Goal: Task Accomplishment & Management: Use online tool/utility

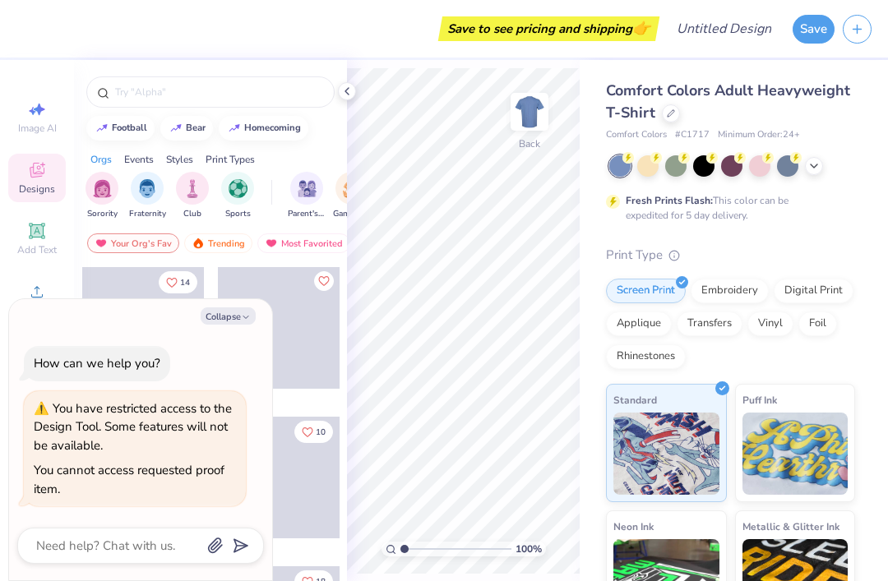
click at [885, 148] on div "Comfort Colors Adult Heavyweight T-Shirt Comfort Colors # C1717 Minimum Order: …" at bounding box center [734, 408] width 308 height 696
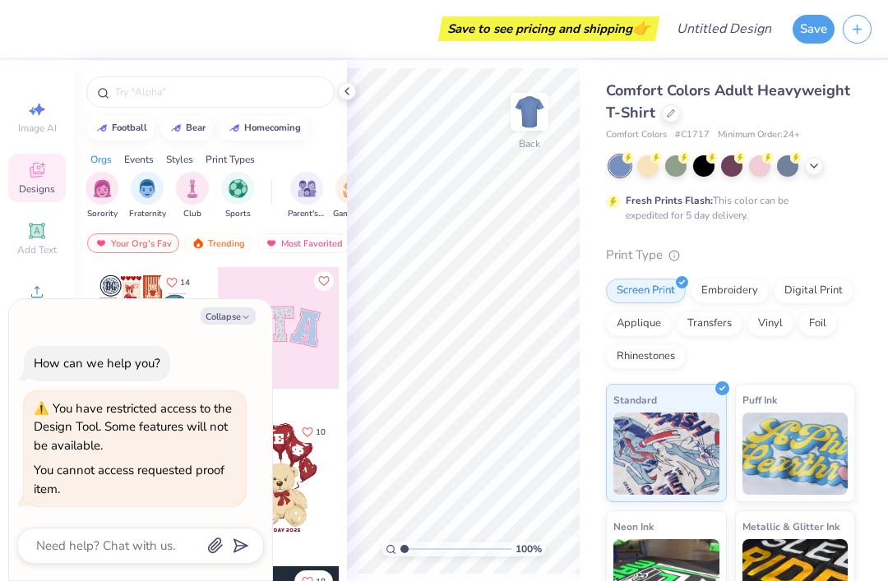
click at [871, 25] on button "button" at bounding box center [857, 29] width 29 height 29
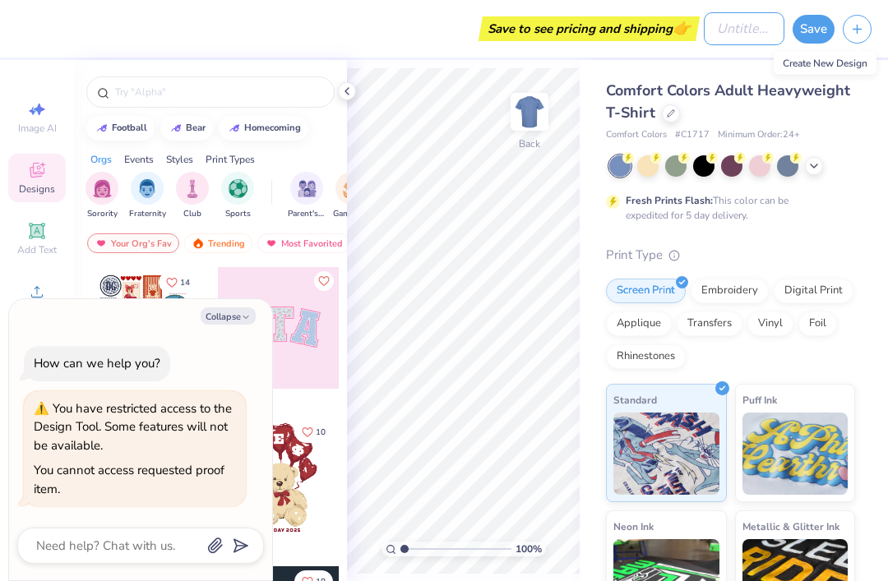
click at [746, 29] on input "Design Title" at bounding box center [744, 28] width 81 height 33
click at [739, 35] on input "Design Title" at bounding box center [744, 28] width 81 height 33
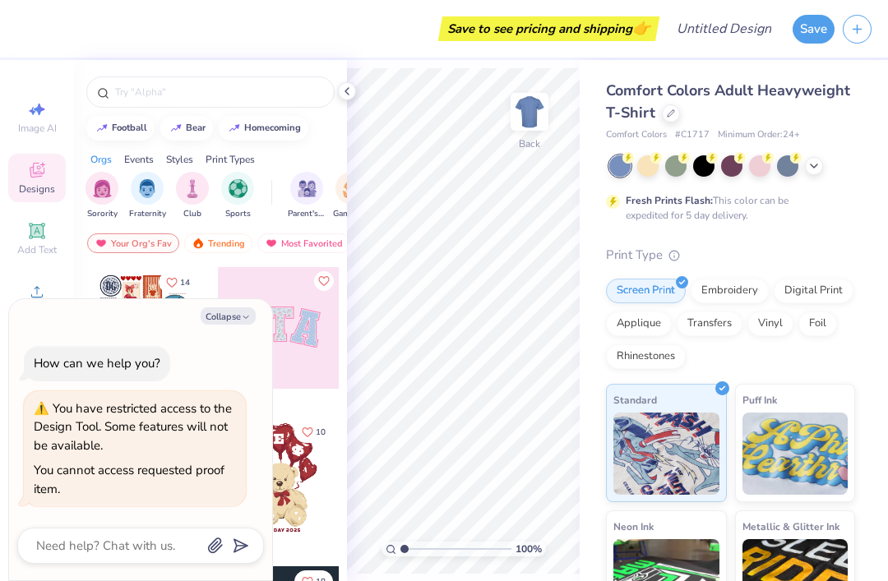
click at [824, 30] on button "Save" at bounding box center [814, 29] width 42 height 29
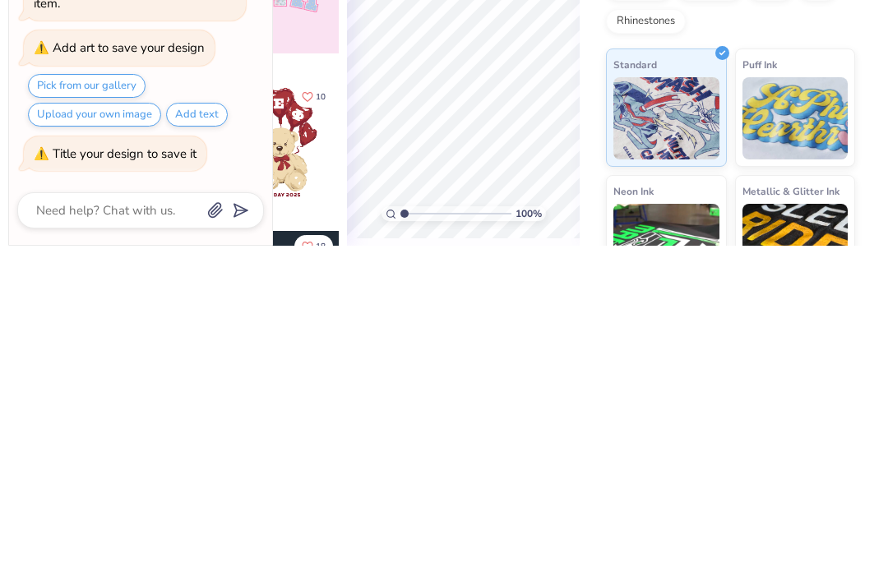
type textarea "x"
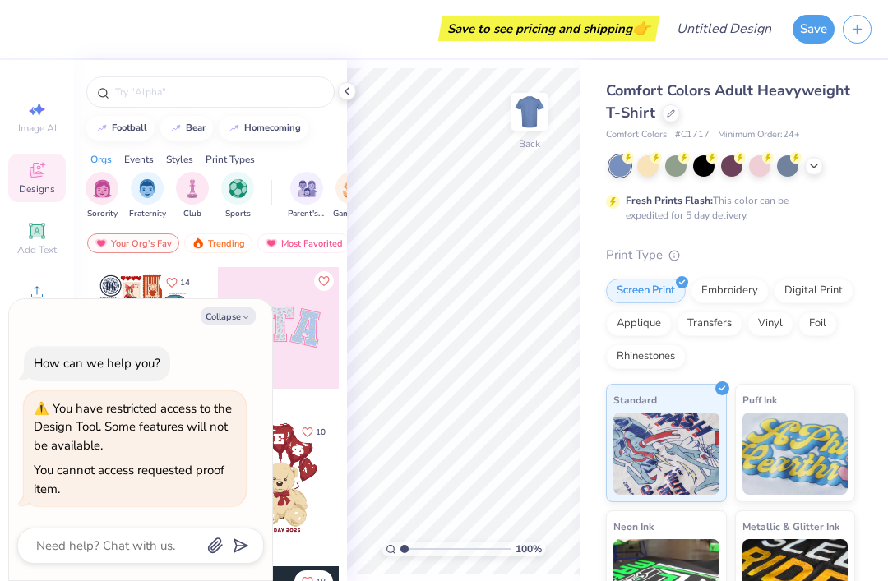
click at [238, 325] on button "Collapse" at bounding box center [228, 316] width 55 height 17
type textarea "x"
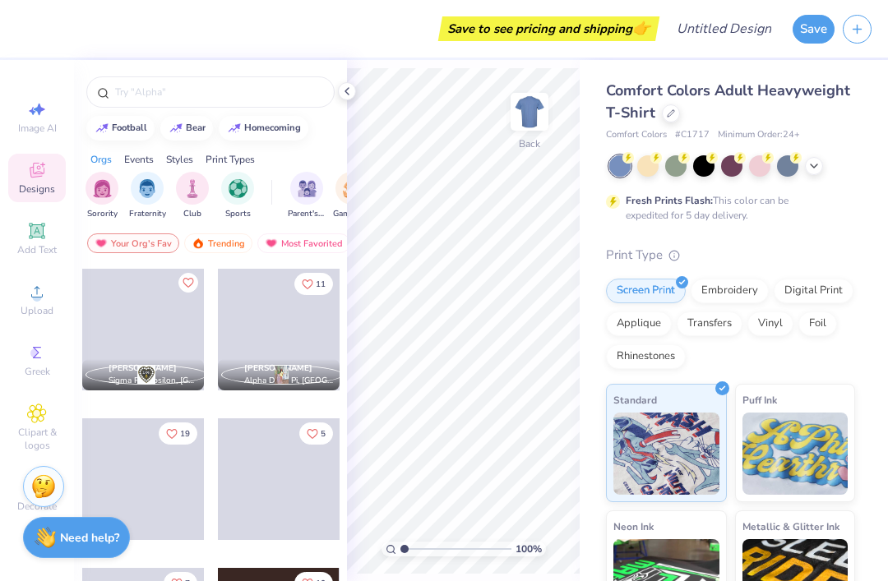
scroll to position [903, 0]
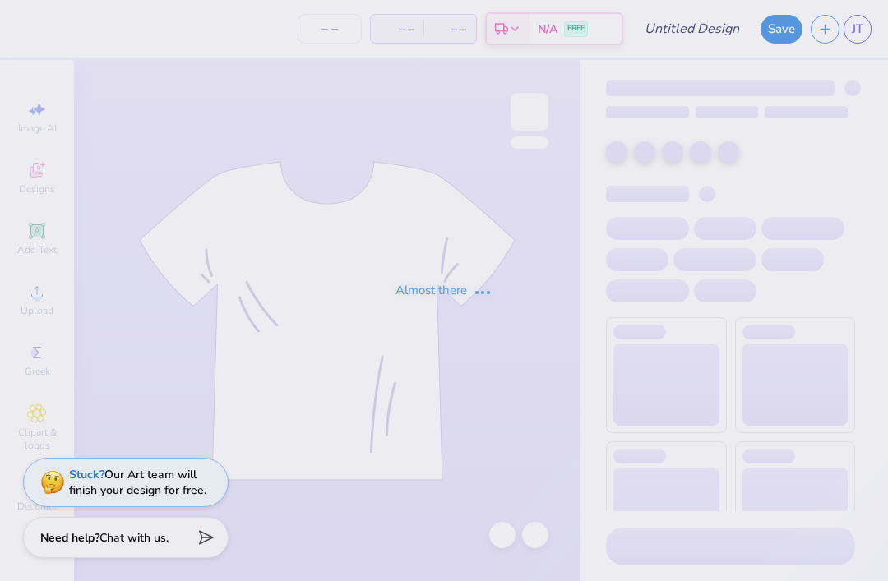
type input "Bear"
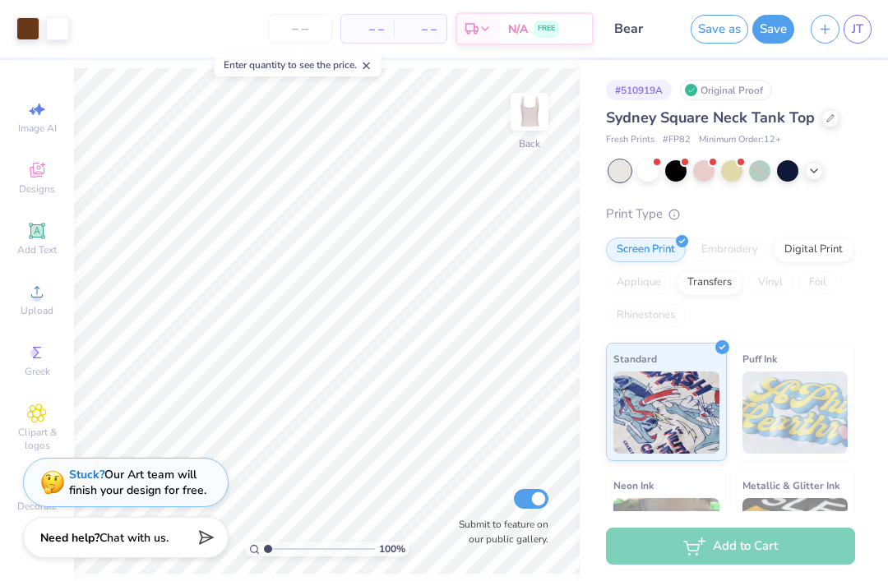
click at [655, 171] on div at bounding box center [647, 170] width 21 height 21
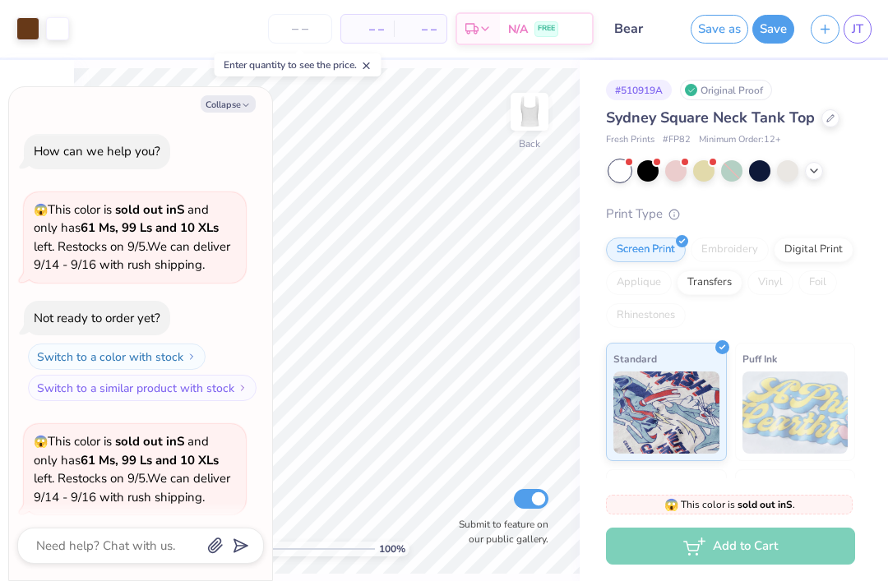
scroll to position [123, 0]
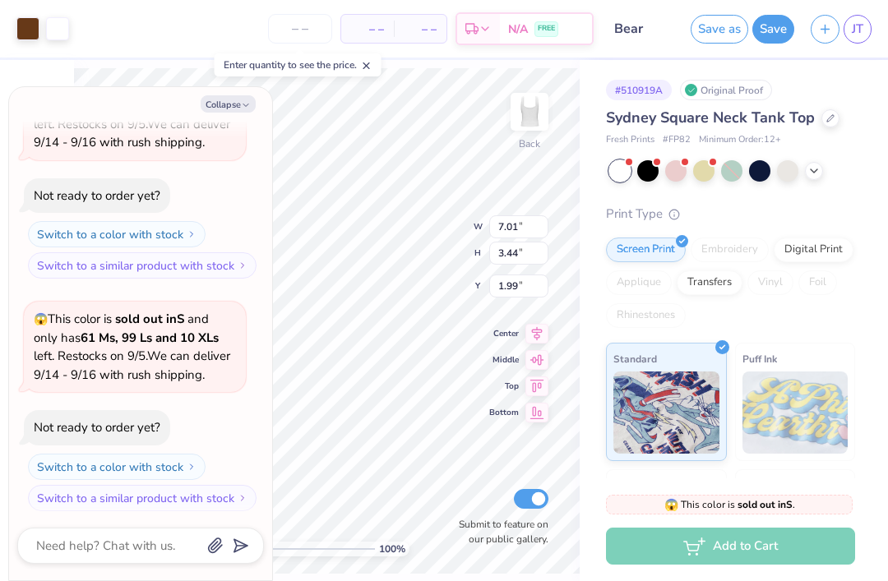
click at [23, 26] on div at bounding box center [27, 28] width 23 height 23
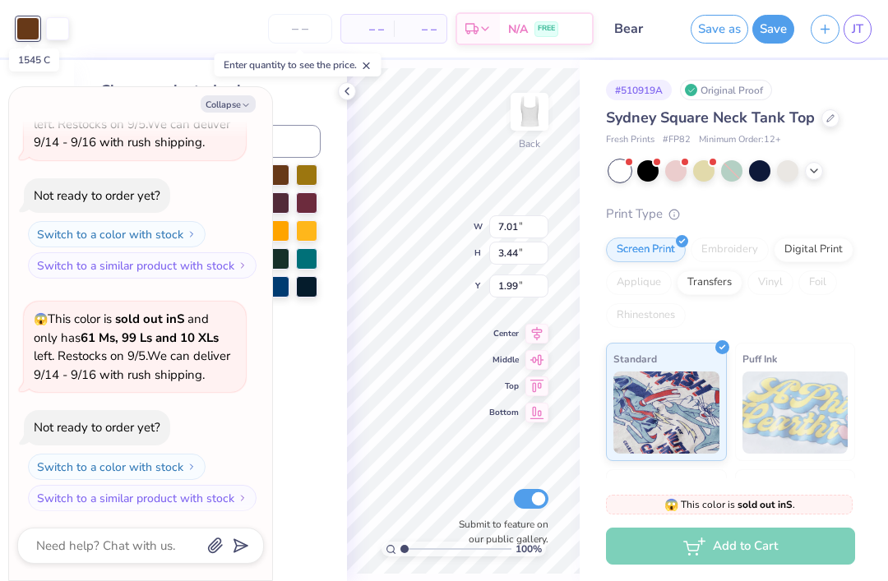
click at [234, 106] on button "Collapse" at bounding box center [228, 103] width 55 height 17
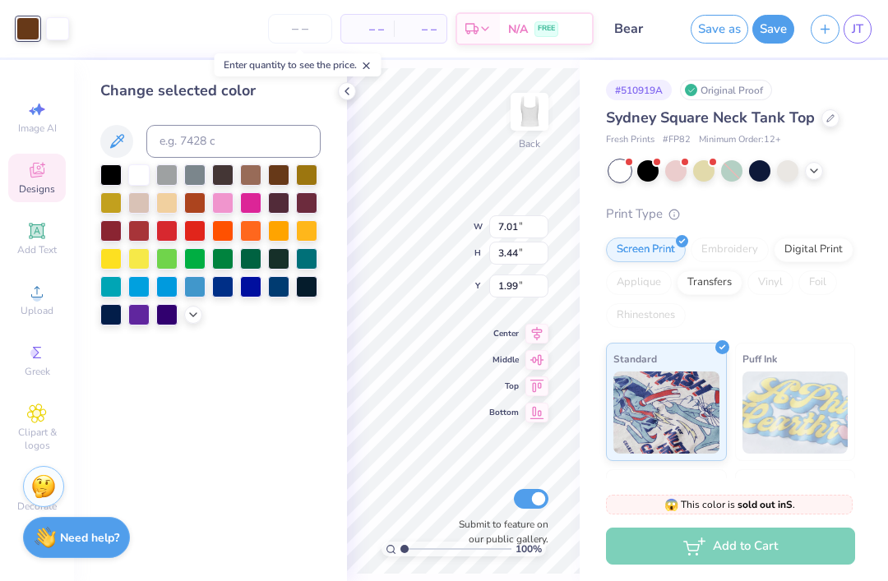
click at [234, 205] on div at bounding box center [222, 202] width 21 height 21
click at [289, 203] on div at bounding box center [278, 202] width 21 height 21
click at [317, 199] on div at bounding box center [306, 202] width 21 height 21
click at [257, 293] on div at bounding box center [250, 286] width 21 height 21
click at [146, 205] on div at bounding box center [138, 202] width 21 height 21
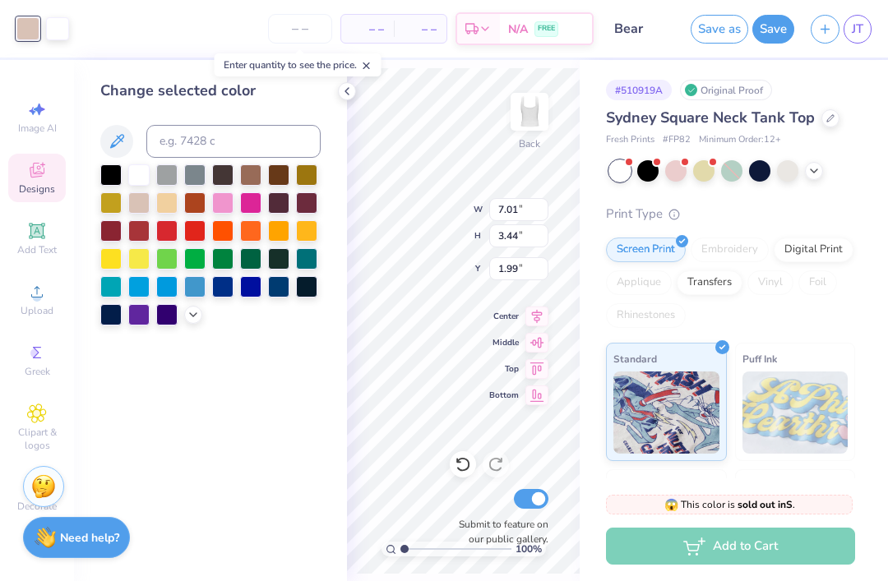
click at [192, 171] on div at bounding box center [194, 174] width 21 height 21
click at [283, 289] on div at bounding box center [278, 286] width 21 height 21
click at [283, 201] on div at bounding box center [278, 202] width 21 height 21
click at [271, 372] on div "Change selected color" at bounding box center [210, 320] width 273 height 521
click at [312, 206] on div at bounding box center [306, 202] width 21 height 21
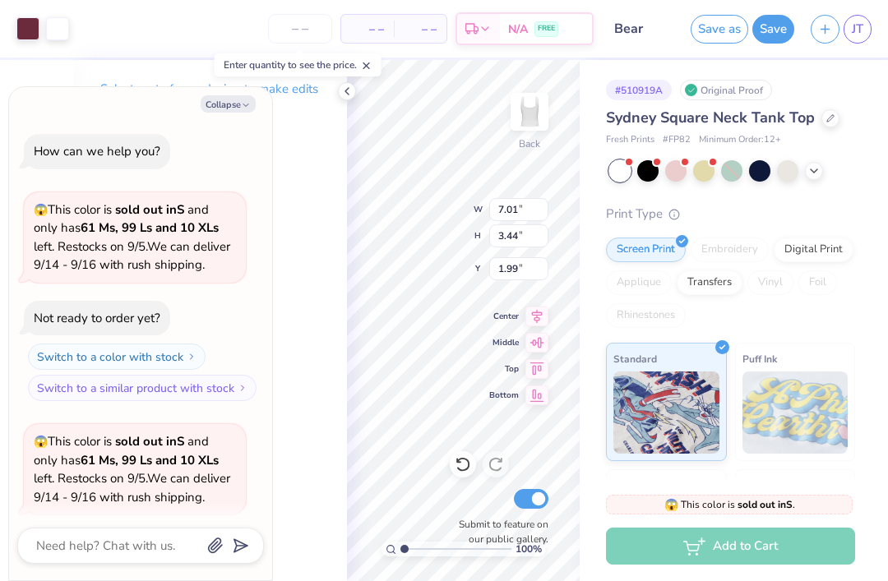
scroll to position [210, 0]
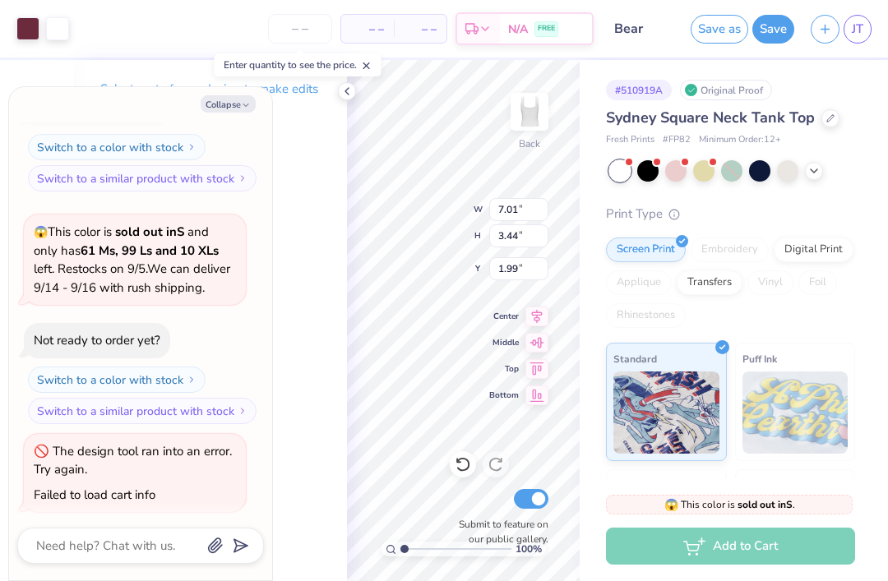
click at [242, 105] on icon "button" at bounding box center [246, 105] width 10 height 10
type textarea "x"
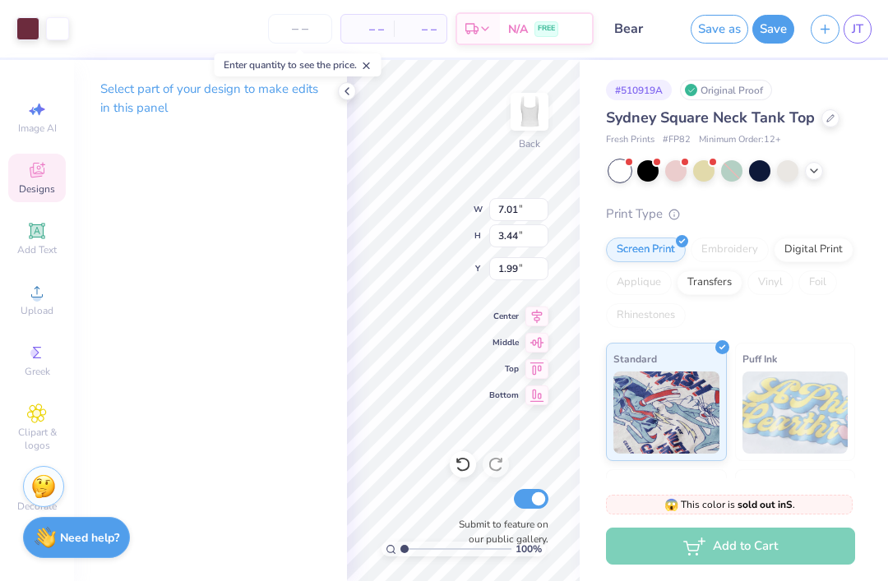
click at [27, 180] on icon at bounding box center [37, 170] width 20 height 20
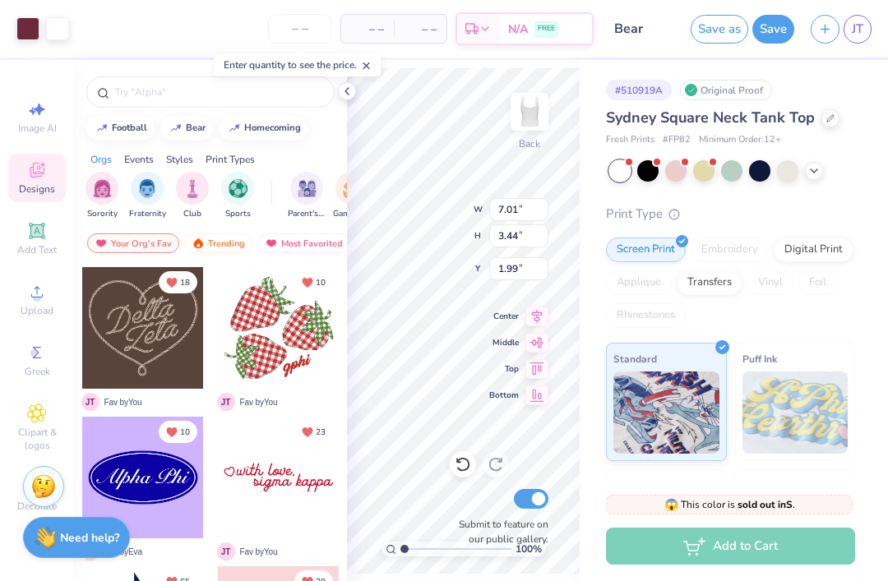
click at [266, 100] on input "text" at bounding box center [218, 92] width 211 height 16
type input "Tea"
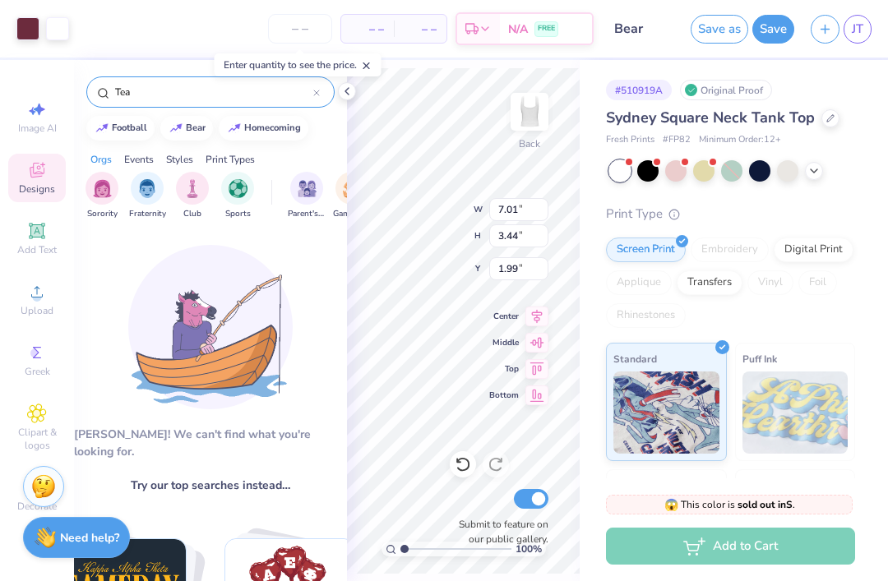
click at [277, 93] on input "Tea" at bounding box center [213, 92] width 200 height 16
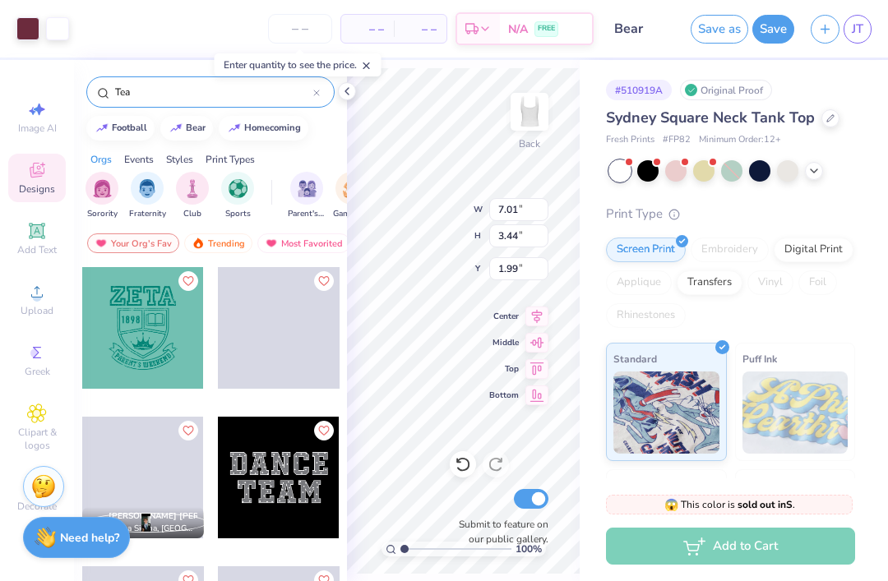
click at [319, 91] on icon at bounding box center [316, 93] width 7 height 7
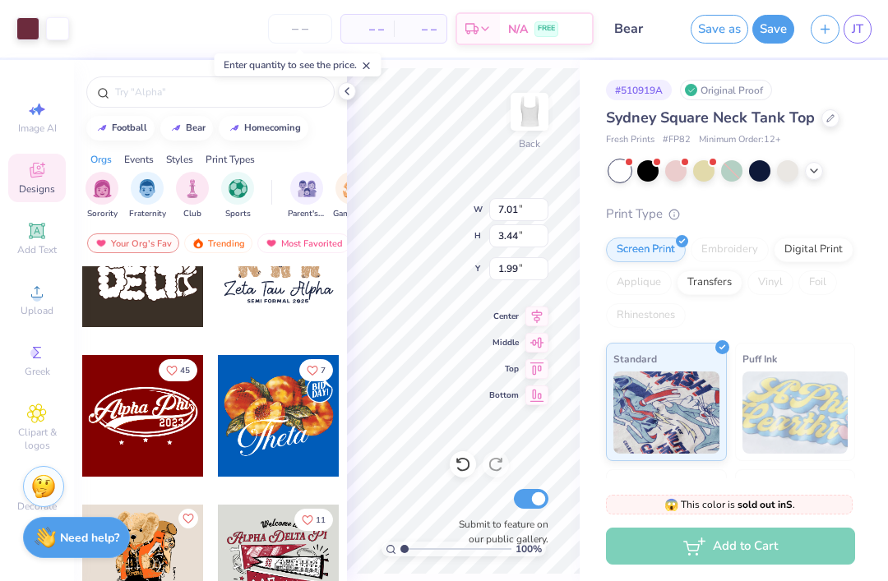
click at [93, 195] on img "filter for Sorority" at bounding box center [102, 188] width 19 height 19
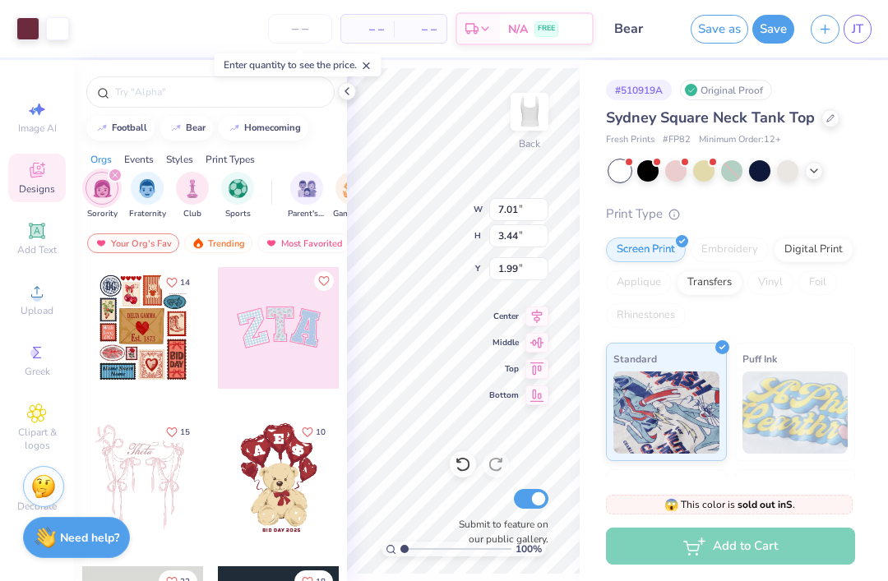
scroll to position [0, 0]
click at [201, 240] on img at bounding box center [198, 244] width 13 height 12
click at [207, 241] on div "Trending" at bounding box center [218, 244] width 68 height 20
click at [215, 250] on div "Trending" at bounding box center [218, 244] width 68 height 20
click at [215, 247] on div "Trending" at bounding box center [218, 244] width 68 height 20
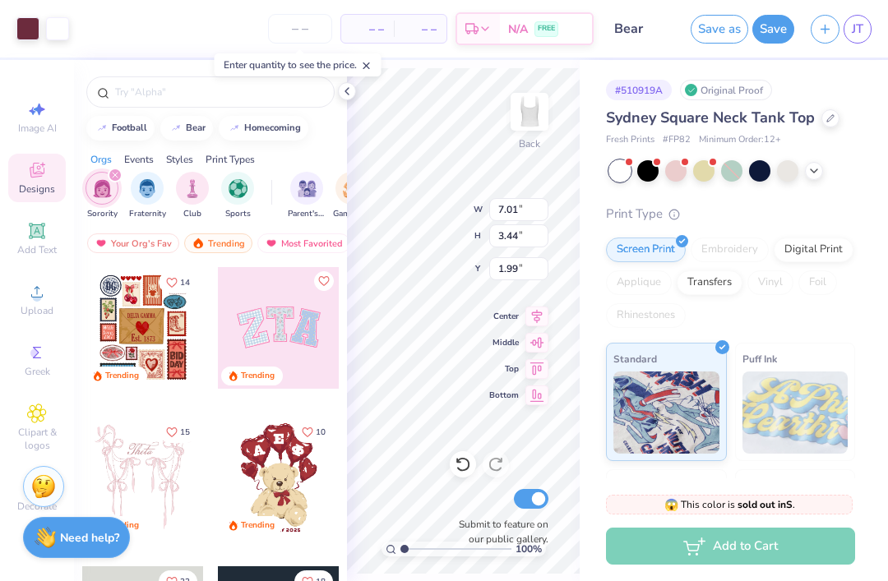
scroll to position [0, 5]
click at [194, 245] on img at bounding box center [193, 244] width 13 height 12
click at [197, 241] on img at bounding box center [193, 244] width 13 height 12
click at [200, 243] on div "Trending" at bounding box center [213, 244] width 68 height 20
click at [221, 253] on div "Trending" at bounding box center [213, 244] width 68 height 20
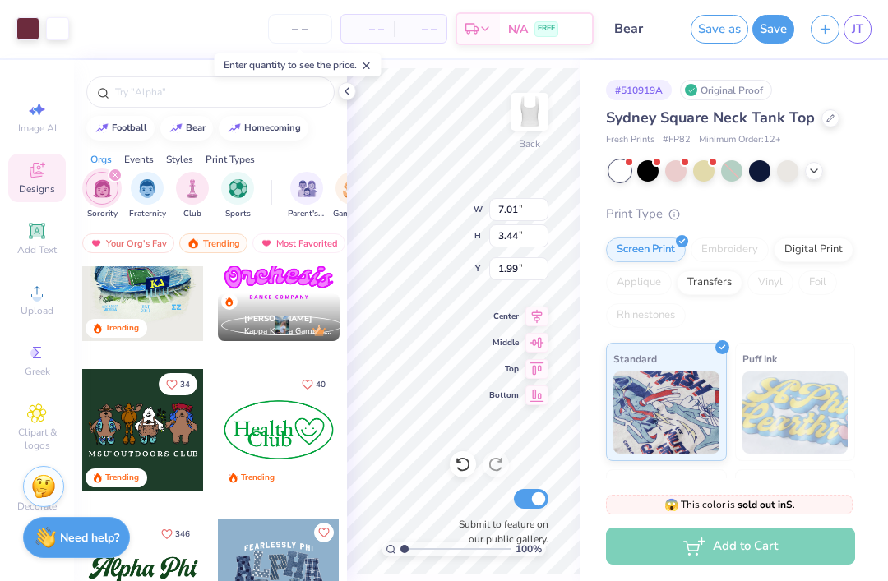
scroll to position [1396, 0]
